Goal: Navigation & Orientation: Find specific page/section

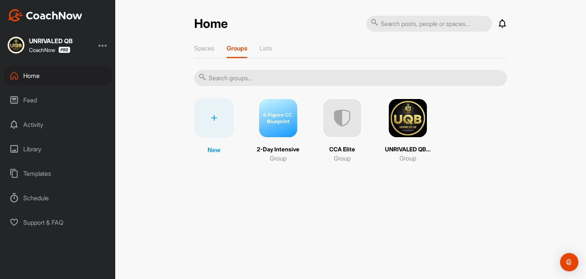
click at [419, 111] on img at bounding box center [408, 118] width 40 height 40
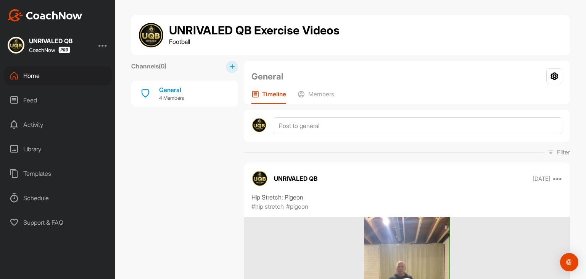
click at [52, 76] on div "Home" at bounding box center [58, 75] width 108 height 19
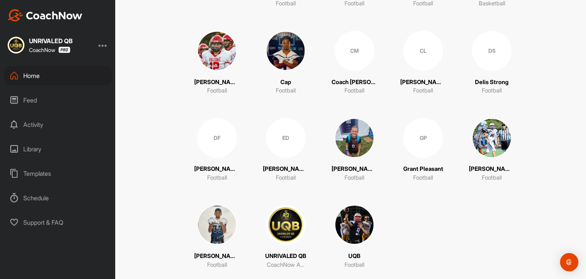
scroll to position [168, 0]
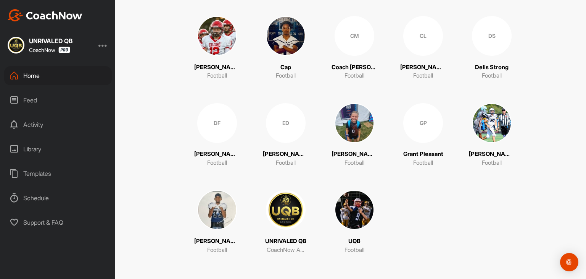
click at [277, 211] on img at bounding box center [286, 210] width 40 height 40
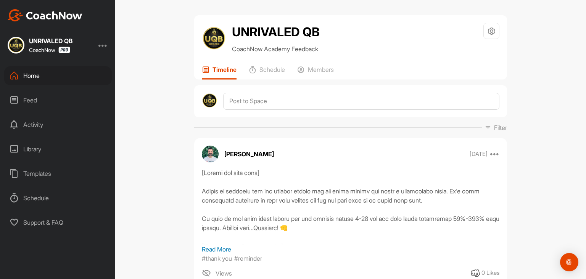
click at [39, 72] on div "Home" at bounding box center [58, 75] width 108 height 19
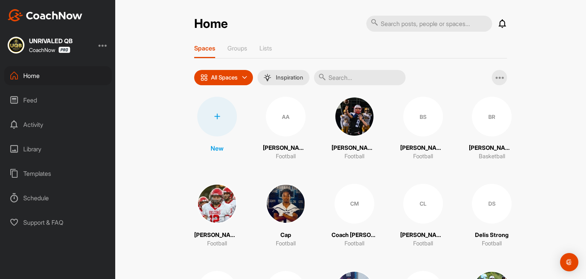
scroll to position [168, 0]
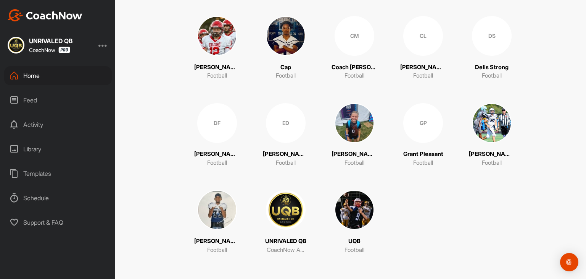
click at [348, 215] on img at bounding box center [355, 210] width 40 height 40
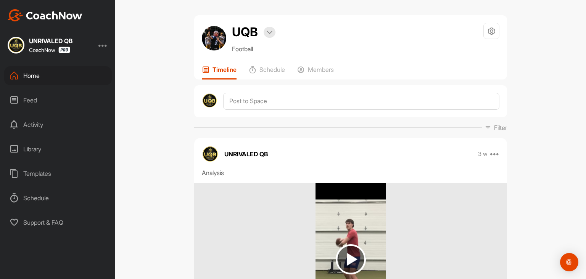
click at [214, 36] on img at bounding box center [214, 38] width 24 height 24
click at [487, 33] on icon at bounding box center [491, 31] width 9 height 9
click at [472, 54] on li "Space Settings" at bounding box center [469, 52] width 62 height 24
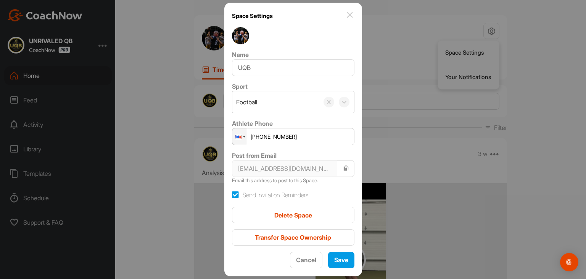
click at [243, 39] on img at bounding box center [240, 35] width 17 height 17
click at [303, 257] on span "Cancel" at bounding box center [306, 260] width 20 height 8
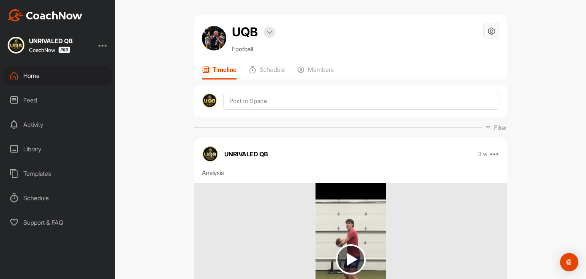
click at [484, 35] on div at bounding box center [492, 31] width 16 height 16
click at [380, 42] on div "UQB Bookings Football Space Settings Your Notifications" at bounding box center [351, 38] width 298 height 31
click at [269, 32] on img at bounding box center [270, 33] width 6 height 4
click at [211, 37] on img at bounding box center [214, 38] width 24 height 24
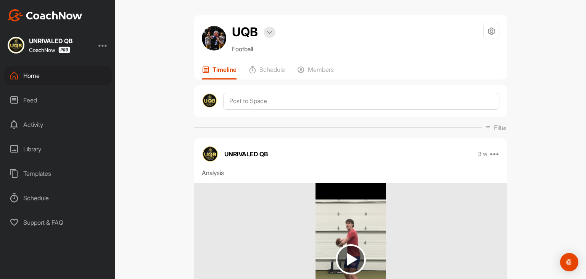
click at [211, 37] on img at bounding box center [214, 38] width 24 height 24
click at [60, 78] on div "Home" at bounding box center [58, 75] width 108 height 19
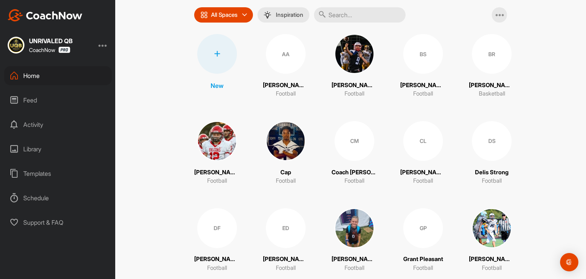
scroll to position [168, 0]
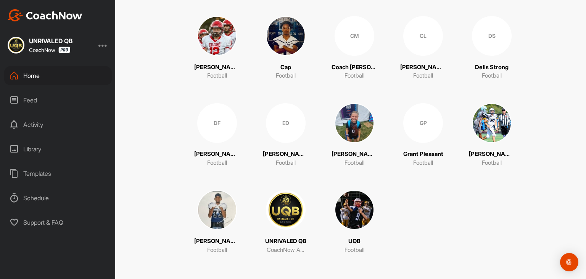
drag, startPoint x: 354, startPoint y: 206, endPoint x: 458, endPoint y: 244, distance: 111.1
click at [460, 244] on div "New AA [PERSON_NAME] Football [PERSON_NAME] Football BS [PERSON_NAME] Football …" at bounding box center [350, 91] width 313 height 325
click at [355, 226] on img at bounding box center [355, 210] width 40 height 40
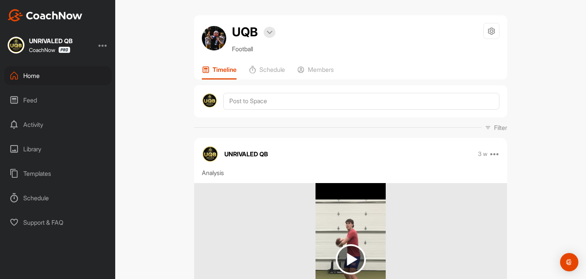
click at [213, 42] on img at bounding box center [214, 38] width 24 height 24
click at [330, 69] on p "Members" at bounding box center [321, 70] width 26 height 8
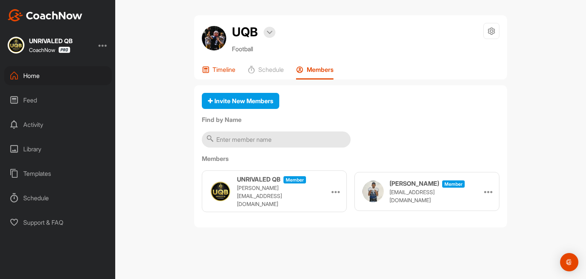
click at [232, 71] on p "Timeline" at bounding box center [224, 70] width 23 height 8
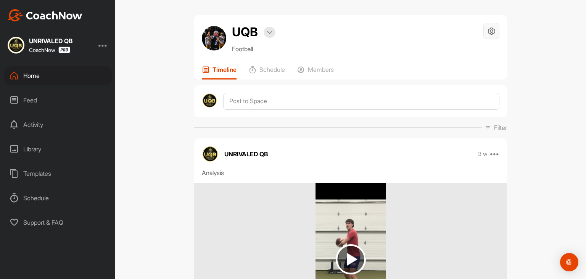
click at [487, 34] on icon at bounding box center [491, 31] width 9 height 9
click at [463, 55] on li "Space Settings" at bounding box center [469, 52] width 62 height 24
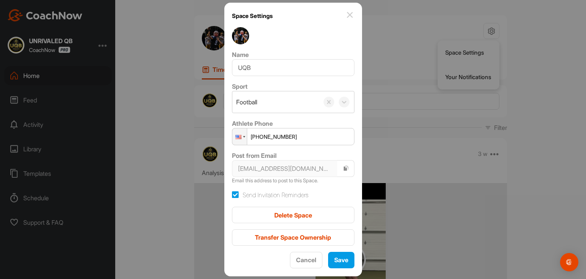
click at [243, 36] on img at bounding box center [240, 35] width 17 height 17
click at [345, 15] on img at bounding box center [349, 14] width 9 height 9
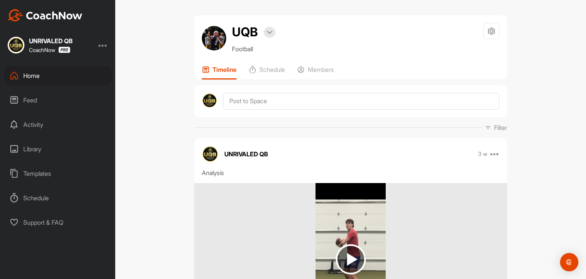
click at [560, 63] on div "UQB Bookings Football Space Settings Your Notifications Timeline Schedule Membe…" at bounding box center [350, 139] width 471 height 279
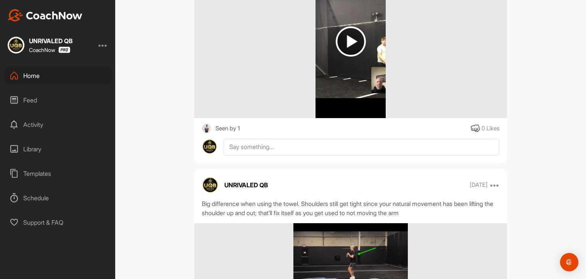
scroll to position [4314, 0]
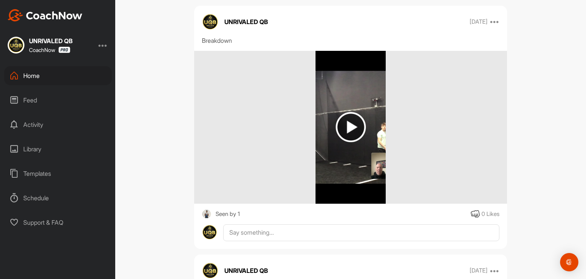
click at [353, 127] on img at bounding box center [351, 127] width 30 height 30
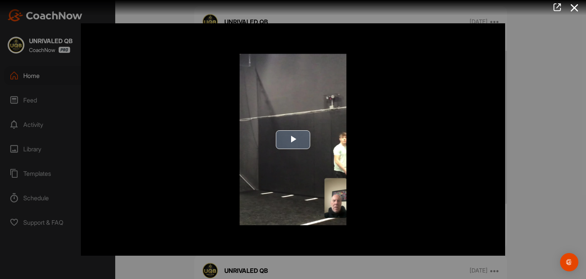
click at [293, 139] on span "Video Player" at bounding box center [293, 139] width 0 height 0
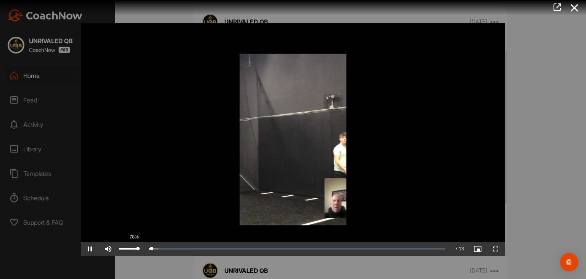
click at [134, 249] on div "78%" at bounding box center [128, 249] width 23 height 14
click at [183, 251] on div "Loaded : 3.67% 1:18 0:06" at bounding box center [284, 249] width 332 height 14
click at [207, 249] on div "Loaded : 25.14% 1:55 1:39" at bounding box center [284, 249] width 332 height 14
click at [200, 247] on div "Loaded : 28.92% 1:47 1:47" at bounding box center [283, 248] width 324 height 2
drag, startPoint x: 200, startPoint y: 247, endPoint x: 238, endPoint y: 243, distance: 38.0
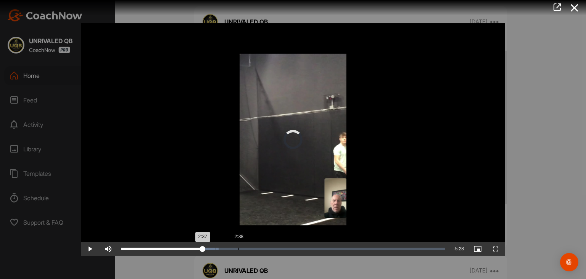
click at [238, 243] on div "Loaded : 30.06% 2:38 2:37" at bounding box center [284, 249] width 332 height 14
click at [263, 245] on div "Loaded : 39.35% 3:11 2:39" at bounding box center [284, 249] width 332 height 14
click at [276, 247] on div "3:28" at bounding box center [276, 248] width 0 height 2
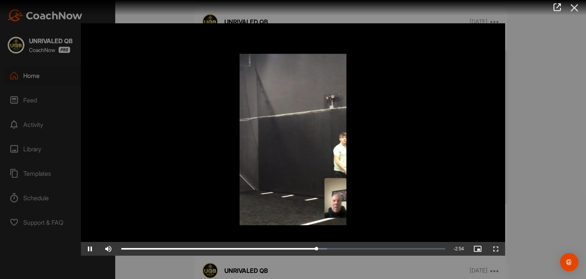
click at [576, 10] on icon at bounding box center [575, 8] width 18 height 14
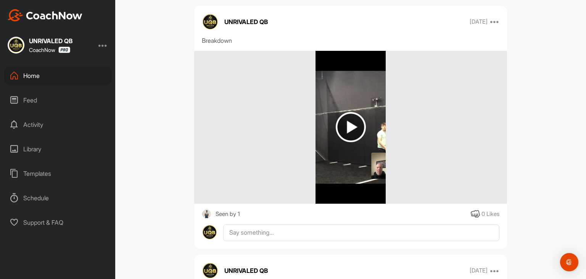
click at [541, 60] on div "UQB Bookings Football Space Settings Your Notifications Timeline Schedule Membe…" at bounding box center [350, 139] width 471 height 279
click at [41, 78] on div "Home" at bounding box center [58, 75] width 108 height 19
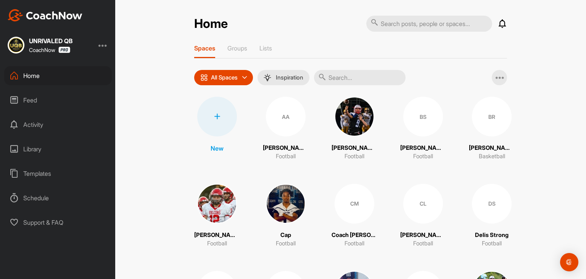
click at [354, 137] on div "[PERSON_NAME] Football" at bounding box center [355, 129] width 46 height 64
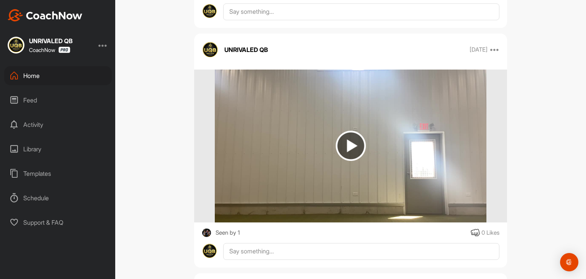
scroll to position [4860, 0]
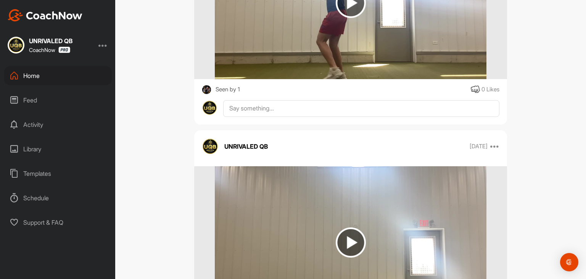
click at [39, 77] on div "Home" at bounding box center [58, 75] width 108 height 19
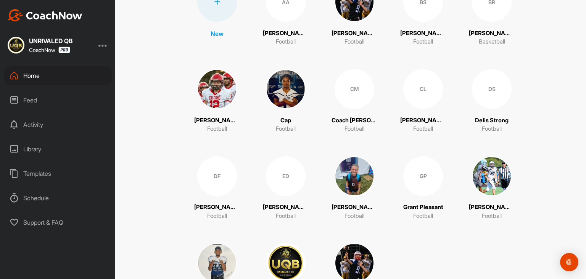
scroll to position [153, 0]
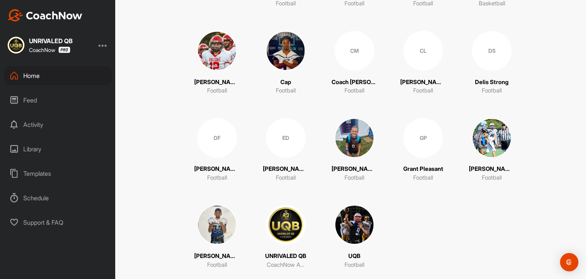
click at [417, 140] on div "GP" at bounding box center [424, 138] width 40 height 40
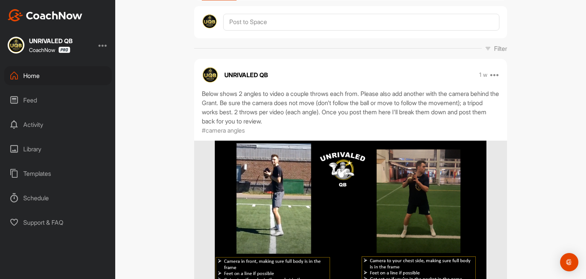
scroll to position [76, 0]
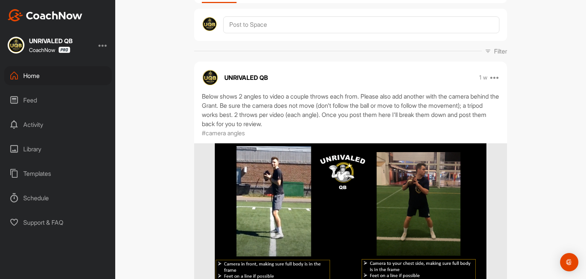
click at [52, 77] on div "Home" at bounding box center [58, 75] width 108 height 19
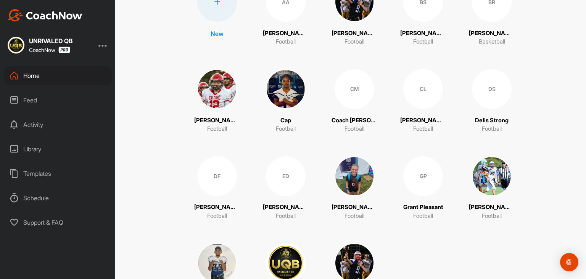
scroll to position [76, 0]
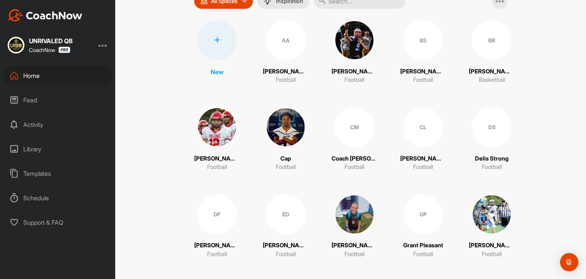
click at [335, 46] on img at bounding box center [355, 40] width 40 height 40
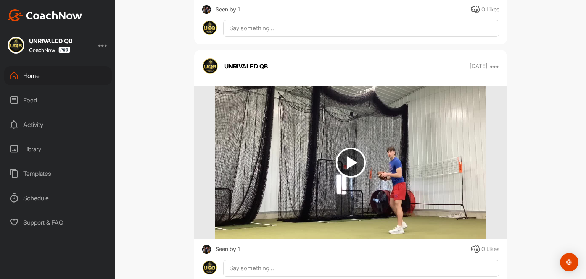
scroll to position [6693, 0]
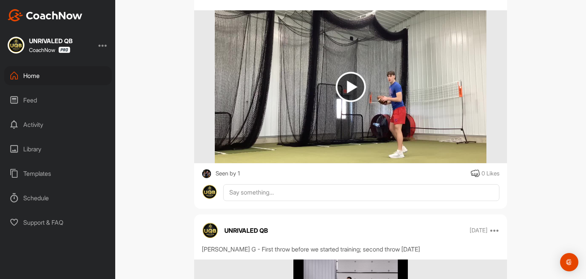
click at [41, 87] on div "Home Feed Activity Library Templates Schedule Support & FAQ" at bounding box center [57, 149] width 115 height 166
click at [45, 78] on div "Home" at bounding box center [58, 75] width 108 height 19
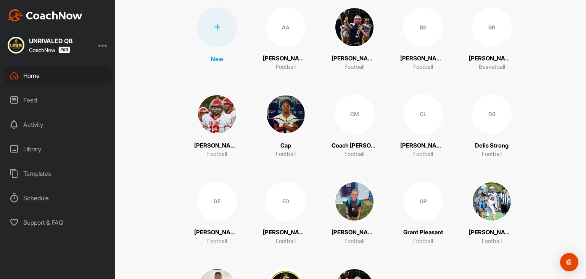
scroll to position [153, 0]
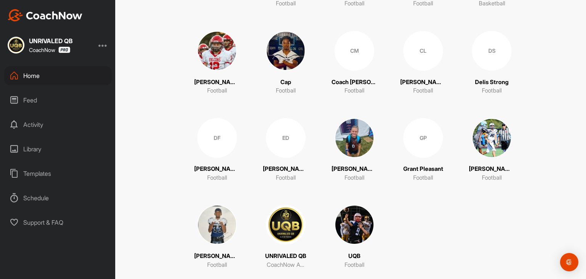
click at [362, 141] on img at bounding box center [355, 138] width 40 height 40
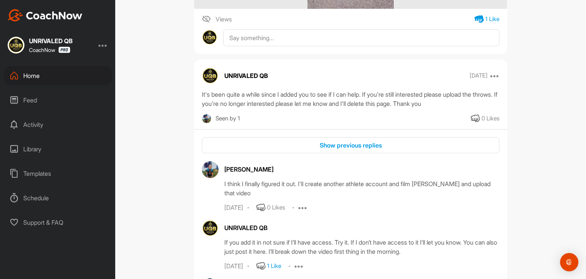
scroll to position [9937, 0]
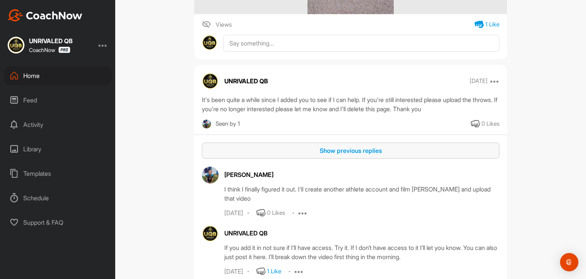
click at [266, 146] on div "Show previous replies" at bounding box center [351, 150] width 286 height 9
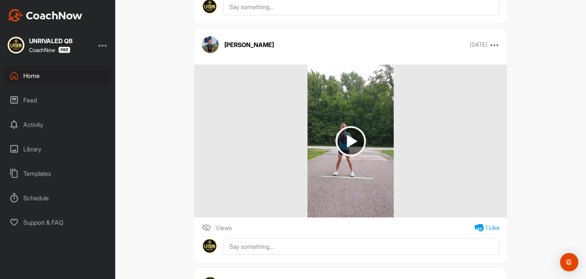
scroll to position [9708, 0]
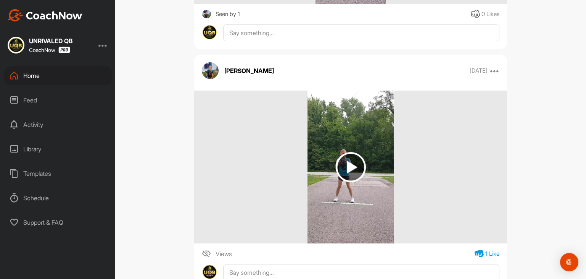
click at [344, 154] on img at bounding box center [351, 167] width 30 height 30
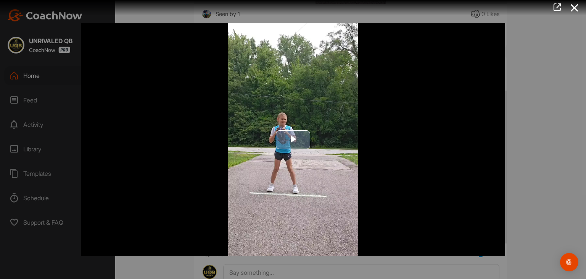
click at [293, 139] on span "Video Player" at bounding box center [293, 139] width 0 height 0
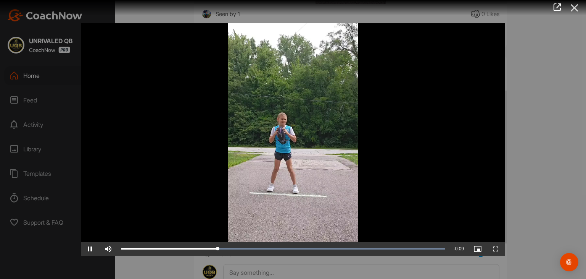
click at [579, 5] on icon at bounding box center [575, 8] width 18 height 14
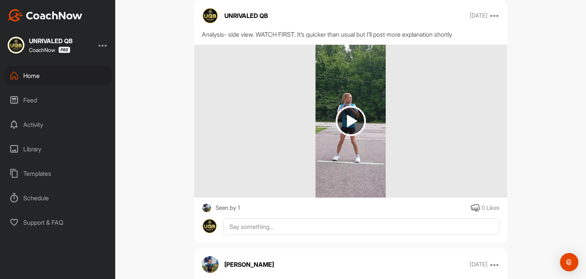
scroll to position [9517, 0]
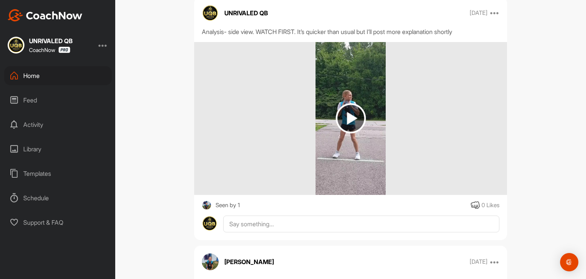
click at [352, 103] on img at bounding box center [351, 118] width 30 height 30
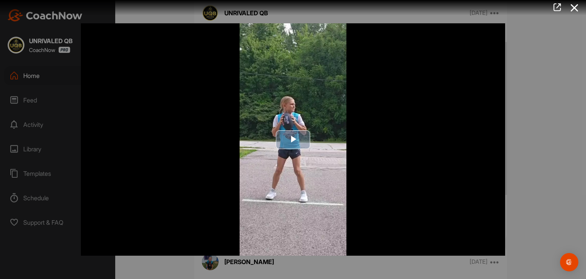
click at [293, 139] on span "Video Player" at bounding box center [293, 139] width 0 height 0
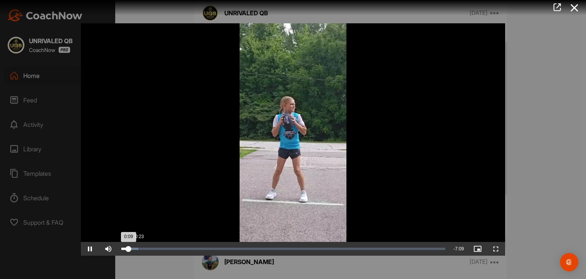
click at [139, 250] on div "Loaded : 5.71% 0:23 0:09" at bounding box center [284, 249] width 332 height 14
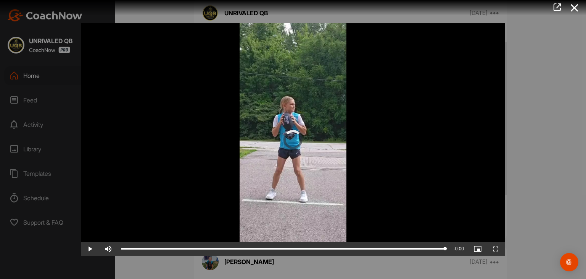
drag, startPoint x: 144, startPoint y: 247, endPoint x: 554, endPoint y: 255, distance: 410.5
click at [554, 255] on div "Video Player is loading. Play Video Play Skip Backward Skip Forward Mute Curren…" at bounding box center [293, 139] width 586 height 279
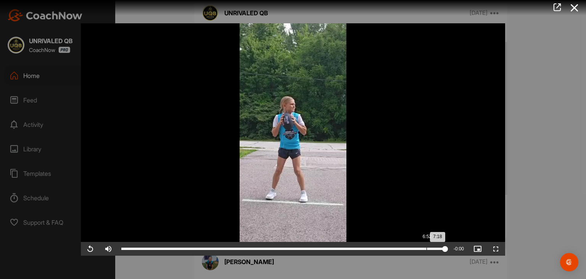
click at [426, 249] on div "Loaded : 100.00% 6:52 7:18" at bounding box center [284, 249] width 332 height 14
click at [410, 252] on div "Loaded : 100.00% 6:30 6:52" at bounding box center [284, 249] width 332 height 14
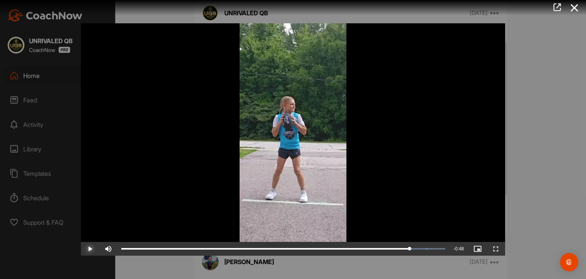
click at [92, 249] on span "Video Player" at bounding box center [90, 249] width 18 height 0
click at [576, 5] on icon at bounding box center [575, 8] width 18 height 14
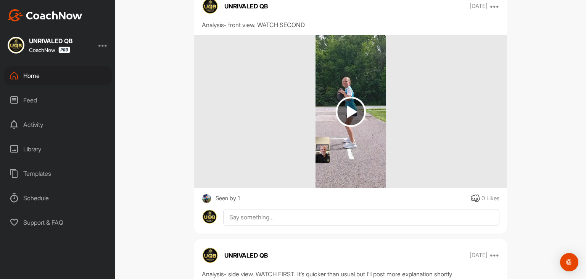
scroll to position [9288, 0]
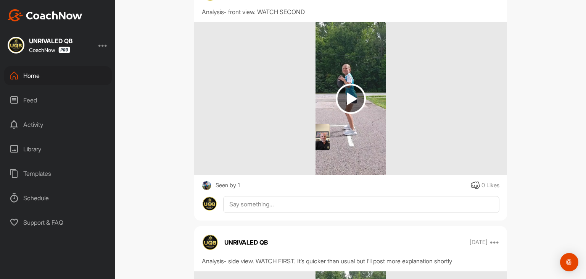
click at [347, 84] on img at bounding box center [351, 99] width 30 height 30
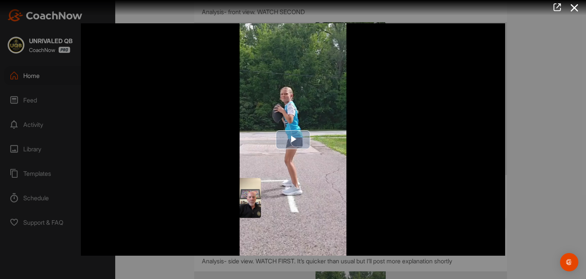
click at [293, 139] on span "Video Player" at bounding box center [293, 139] width 0 height 0
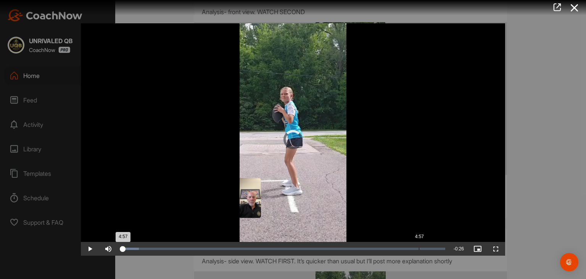
click at [419, 247] on div "4:57" at bounding box center [419, 248] width 0 height 2
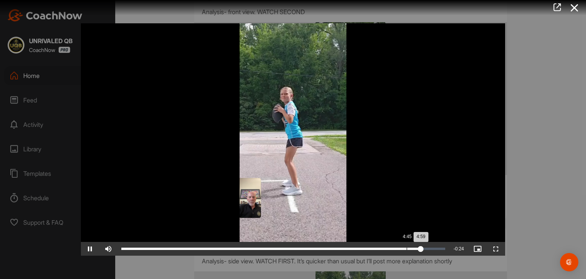
click at [405, 247] on div "Loaded : 93.25% 4:45 4:59" at bounding box center [283, 248] width 324 height 2
click at [390, 249] on div "Loaded : 93.26% 4:28 4:46" at bounding box center [284, 249] width 332 height 14
click at [369, 249] on div "4:29" at bounding box center [255, 248] width 269 height 2
click at [348, 248] on div "Loaded : 93.26% 3:46 4:08" at bounding box center [283, 248] width 324 height 2
click at [325, 248] on div "3:47" at bounding box center [222, 248] width 203 height 2
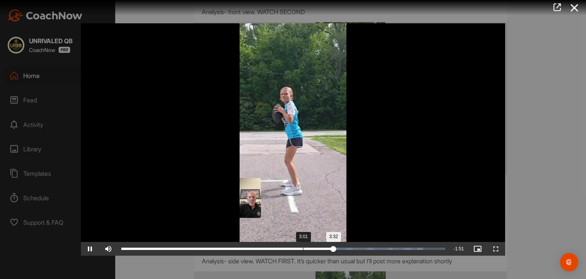
click at [302, 249] on div "3:32" at bounding box center [227, 248] width 212 height 2
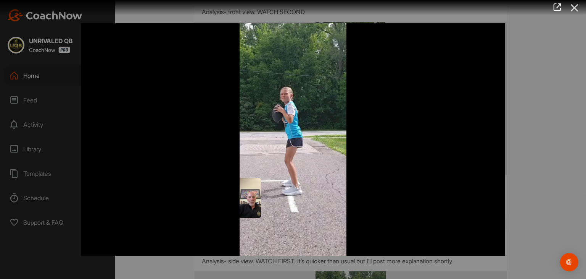
click at [576, 5] on icon at bounding box center [575, 8] width 18 height 14
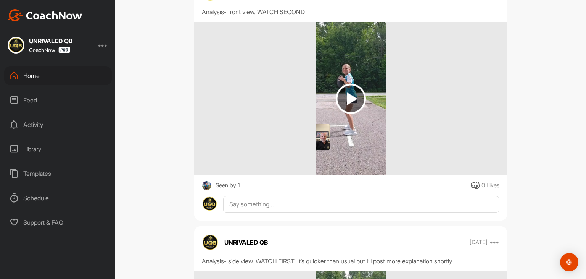
click at [30, 149] on div "Library" at bounding box center [58, 148] width 108 height 19
